Goal: Navigation & Orientation: Find specific page/section

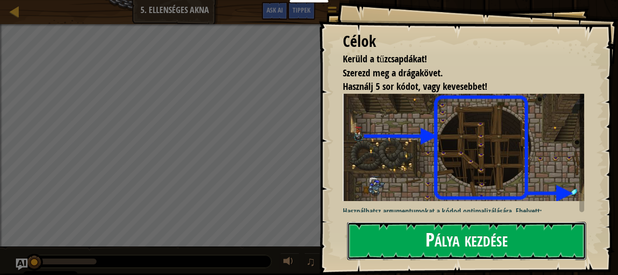
click at [378, 222] on button "Pálya kezdése" at bounding box center [466, 241] width 239 height 38
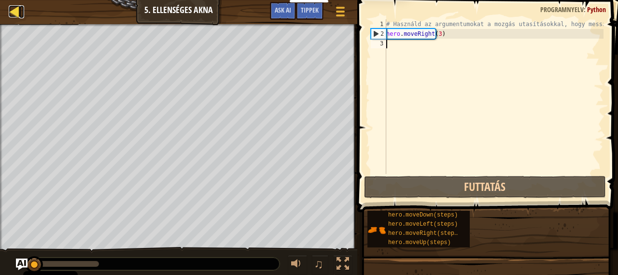
click at [15, 10] on div at bounding box center [15, 11] width 12 height 12
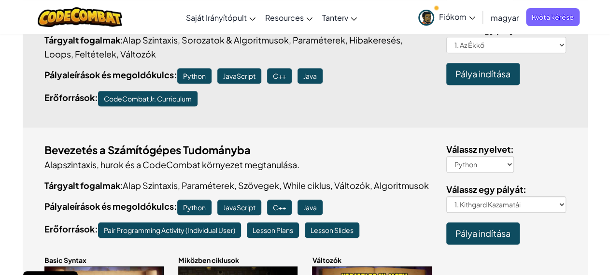
scroll to position [193, 0]
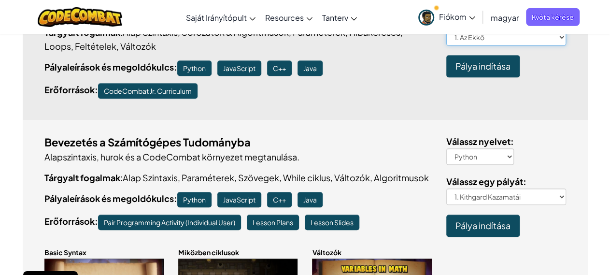
click at [557, 38] on select "1. Az Ékkő 1a. The Gem A 1b. The Gem B 1c. The Gem C 1d. The Gem D 1e. The Gem …" at bounding box center [506, 37] width 120 height 16
click at [269, 154] on p "Alapszintaxis, hurok és a CodeCombat környezet megtanulása." at bounding box center [238, 157] width 388 height 14
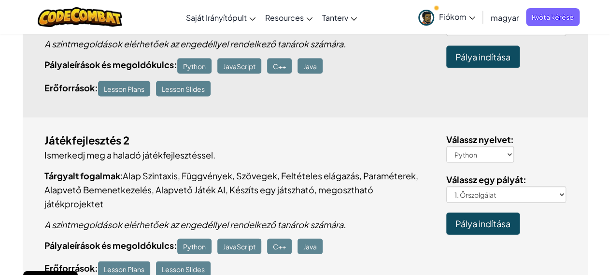
scroll to position [0, 0]
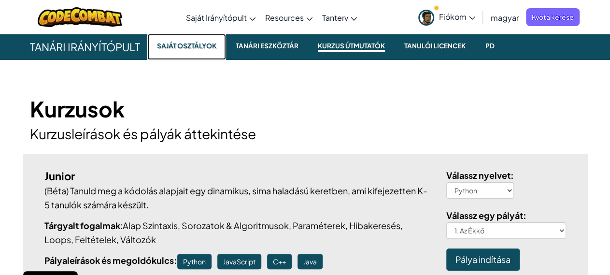
click at [179, 51] on small "Saját osztályok" at bounding box center [186, 46] width 67 height 12
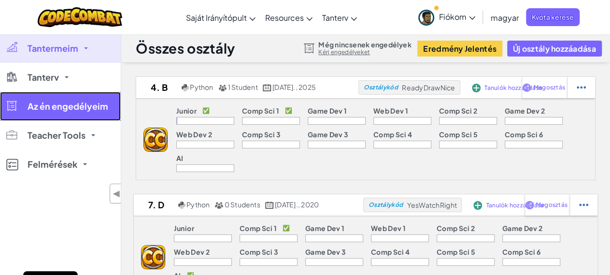
click at [68, 107] on span "Az én engedélyeim" at bounding box center [68, 106] width 81 height 9
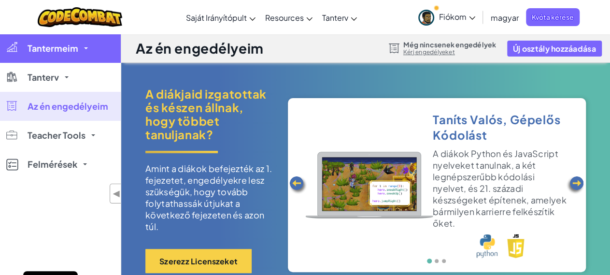
click at [65, 52] on span "Tantermeim" at bounding box center [53, 48] width 51 height 9
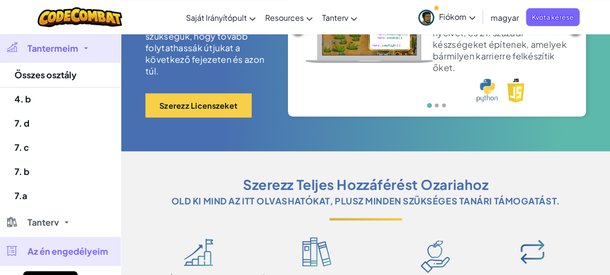
scroll to position [177, 0]
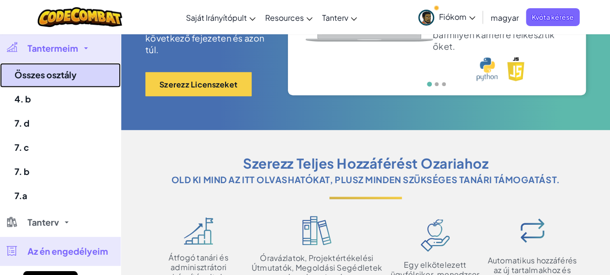
click at [49, 80] on link "Összes osztály" at bounding box center [60, 75] width 121 height 25
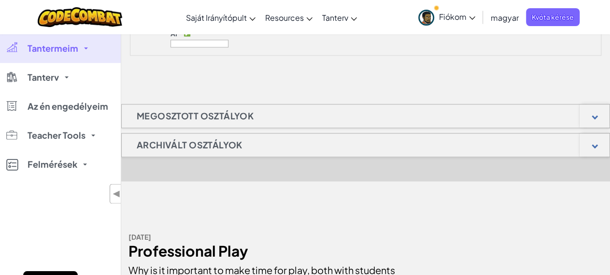
scroll to position [596, 0]
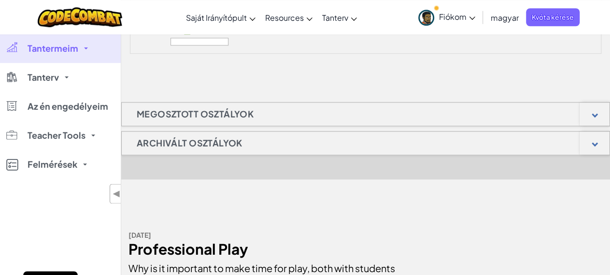
click at [192, 141] on h1 "Archivált osztályok" at bounding box center [190, 143] width 136 height 24
click at [592, 139] on div at bounding box center [594, 142] width 30 height 23
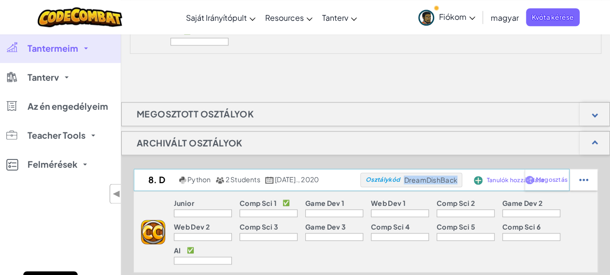
drag, startPoint x: 412, startPoint y: 178, endPoint x: 463, endPoint y: 180, distance: 51.2
click at [457, 180] on span "DreamDishBack" at bounding box center [430, 179] width 53 height 9
copy span "DreamDishBack"
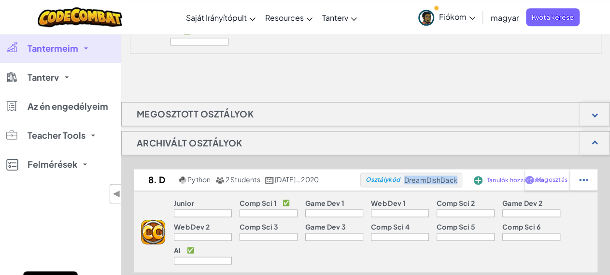
click at [193, 252] on div "AI ✅" at bounding box center [203, 251] width 58 height 10
click at [334, 210] on div at bounding box center [334, 213] width 58 height 8
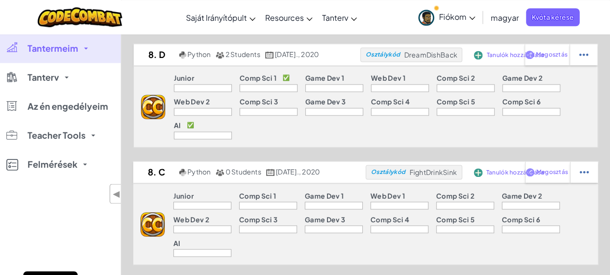
scroll to position [723, 0]
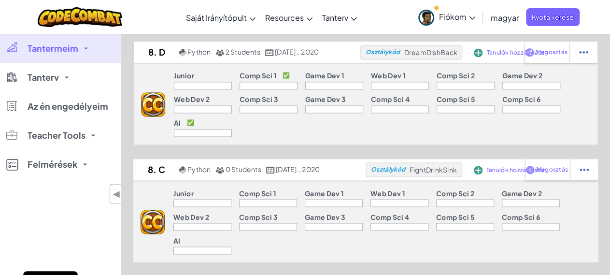
click at [474, 15] on span "Fiókom" at bounding box center [457, 17] width 36 height 10
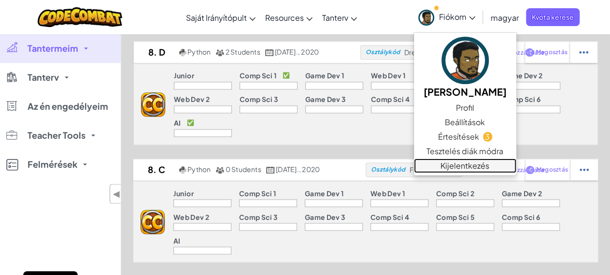
click at [450, 163] on link "Kijelentkezés" at bounding box center [465, 165] width 102 height 14
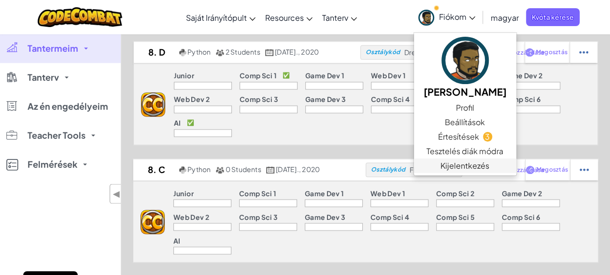
scroll to position [0, 0]
